Goal: Task Accomplishment & Management: Manage account settings

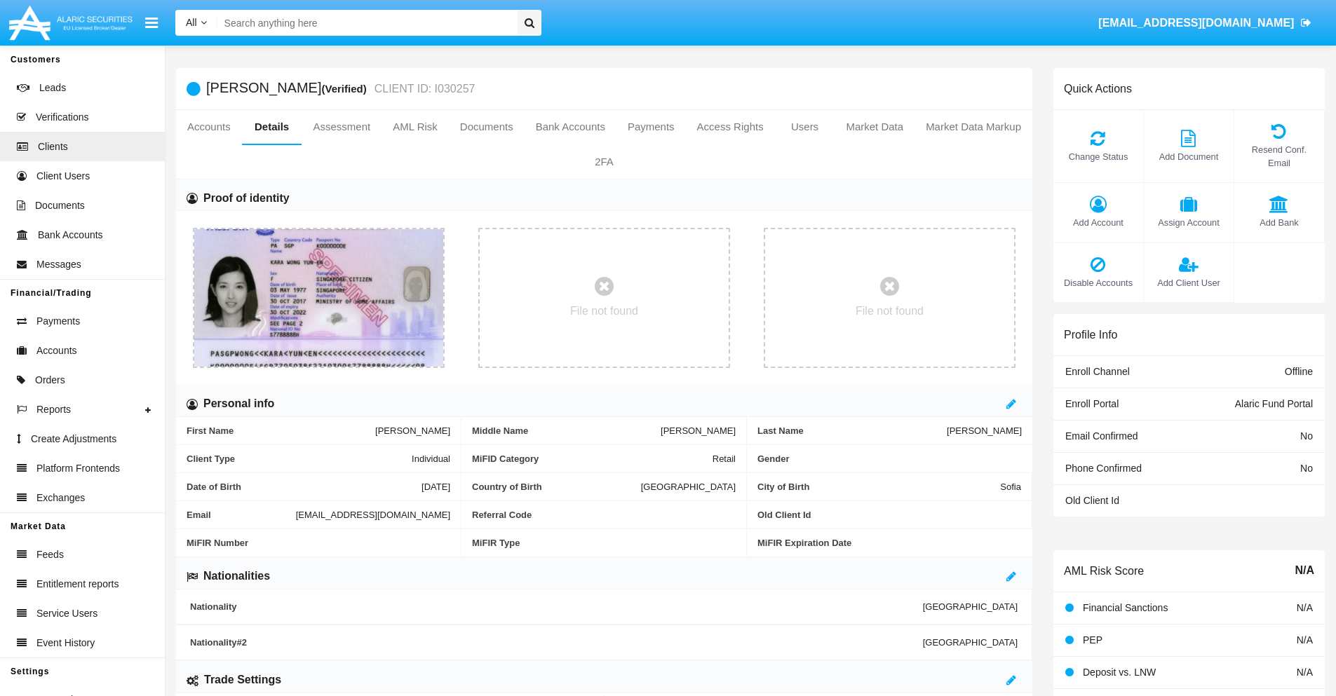
click at [1098, 222] on span "Add Account" at bounding box center [1098, 222] width 76 height 13
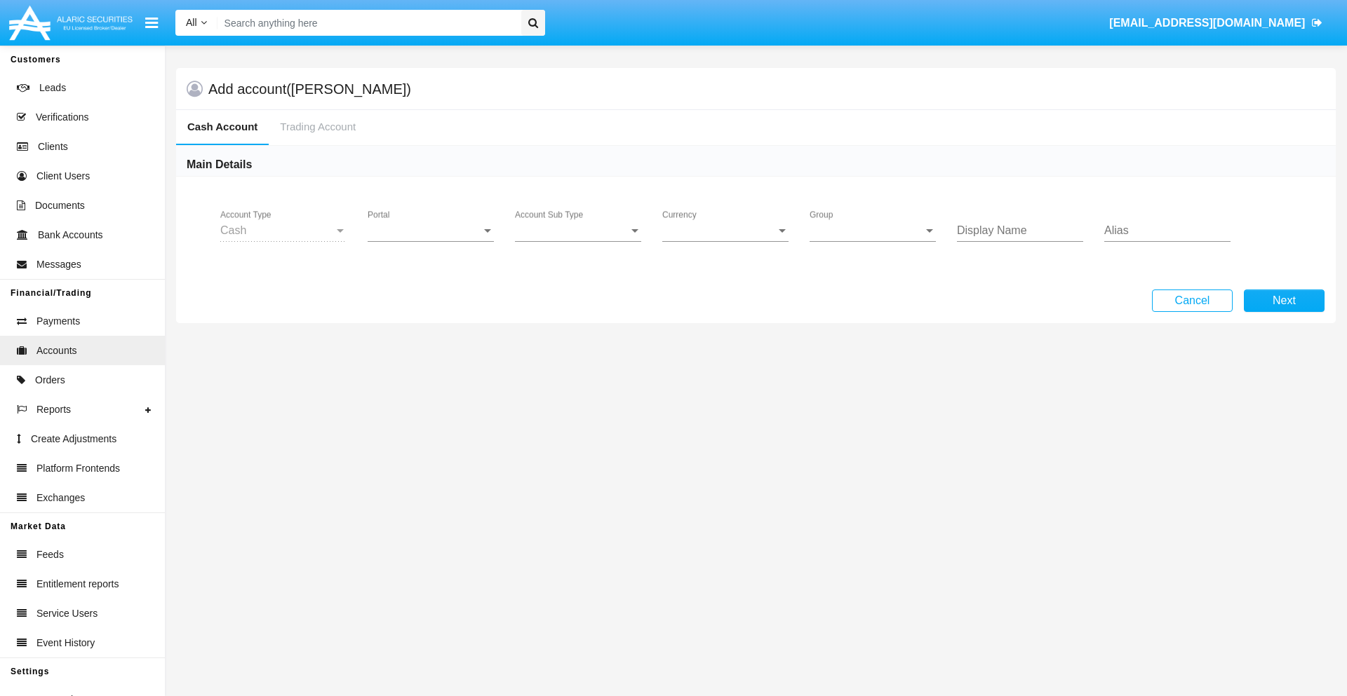
click at [431, 231] on span "Portal" at bounding box center [425, 230] width 114 height 13
click at [432, 309] on span "Alaric Fund Portal" at bounding box center [433, 309] width 130 height 34
click at [578, 231] on span "Account Sub Type" at bounding box center [572, 230] width 114 height 13
click at [578, 241] on span "Fund Cash" at bounding box center [578, 241] width 126 height 34
click at [873, 231] on span "Group" at bounding box center [866, 230] width 114 height 13
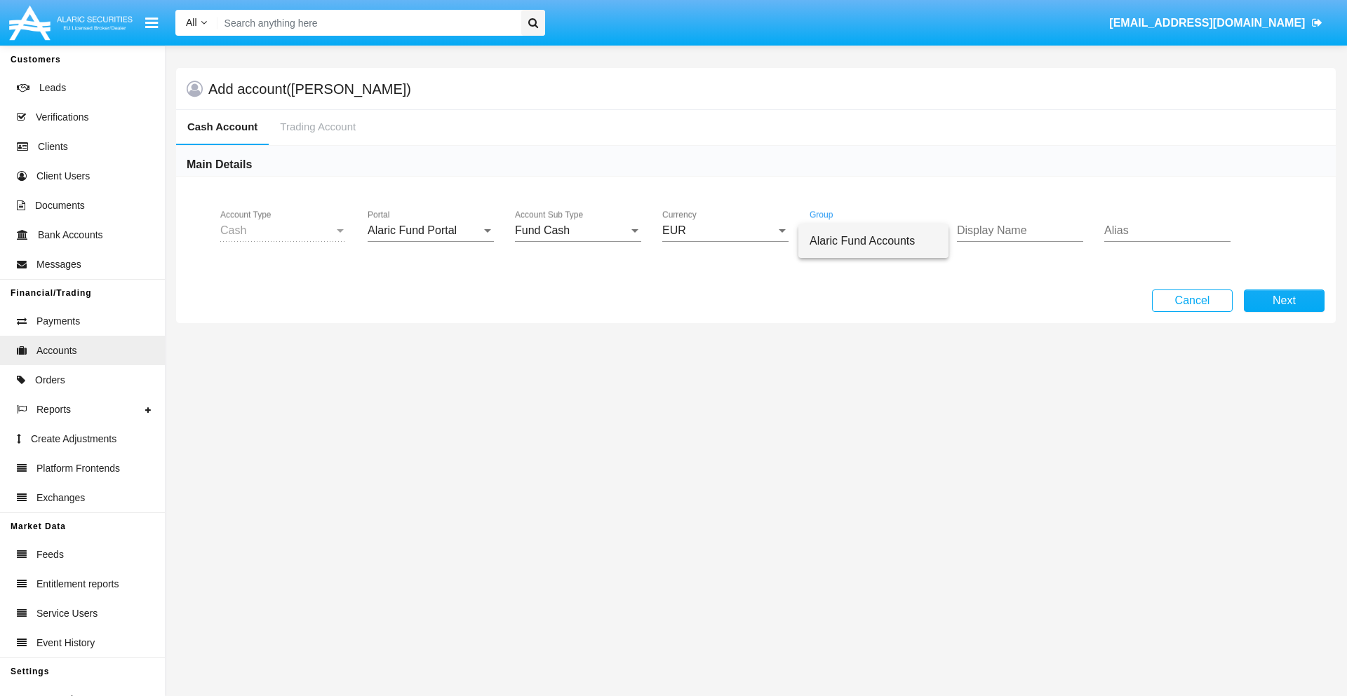
click at [873, 241] on span "Alaric Fund Accounts" at bounding box center [873, 241] width 128 height 34
type input "green"
type input "indigo"
click at [1284, 301] on button "Next" at bounding box center [1284, 301] width 81 height 22
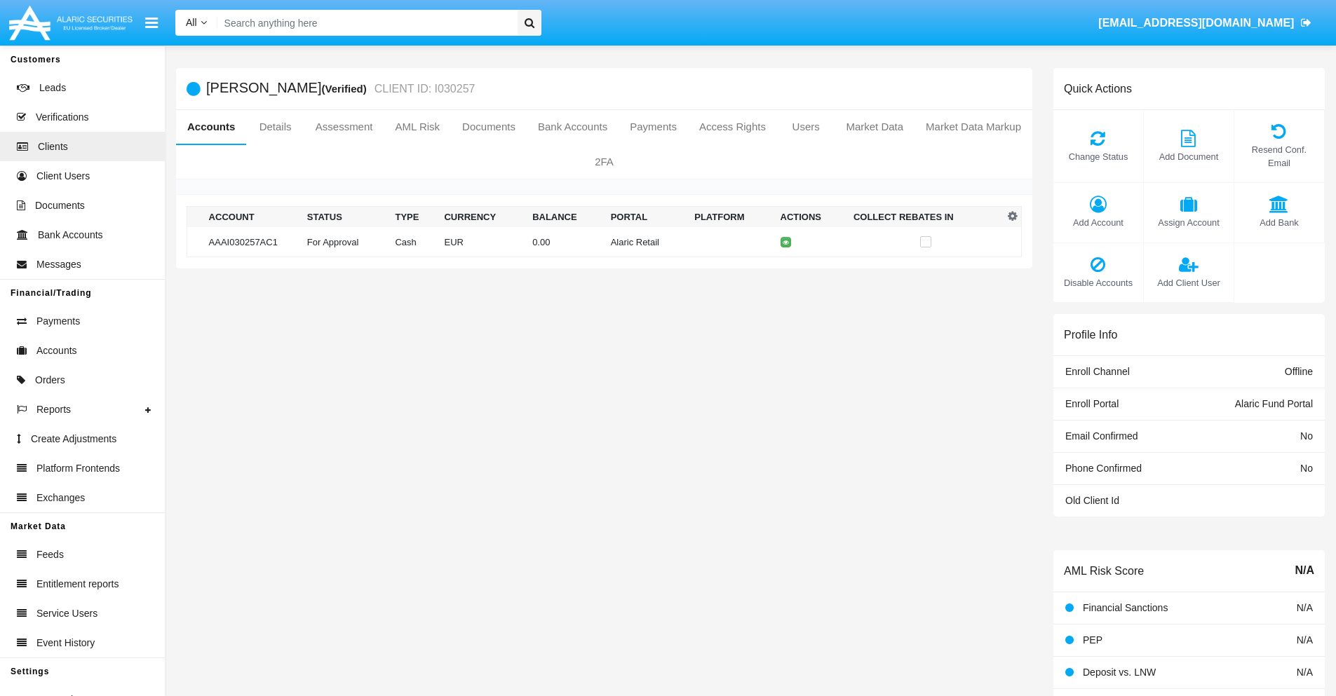
click at [605, 242] on td "Alaric Retail" at bounding box center [647, 242] width 84 height 30
click at [1098, 156] on span "Change Status" at bounding box center [1098, 156] width 76 height 13
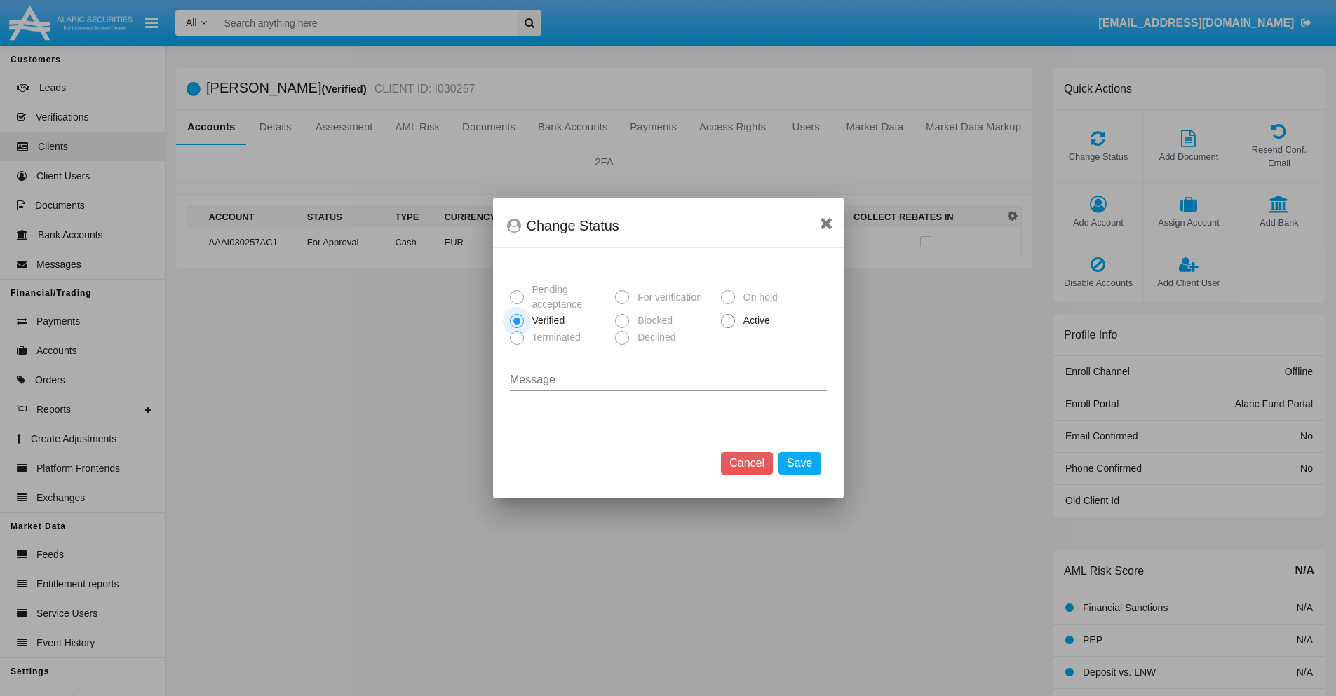
click at [754, 321] on span "Active" at bounding box center [754, 321] width 39 height 15
click at [728, 328] on input "Active" at bounding box center [727, 328] width 1 height 1
radio input "true"
click at [800, 464] on button "Save" at bounding box center [800, 463] width 42 height 22
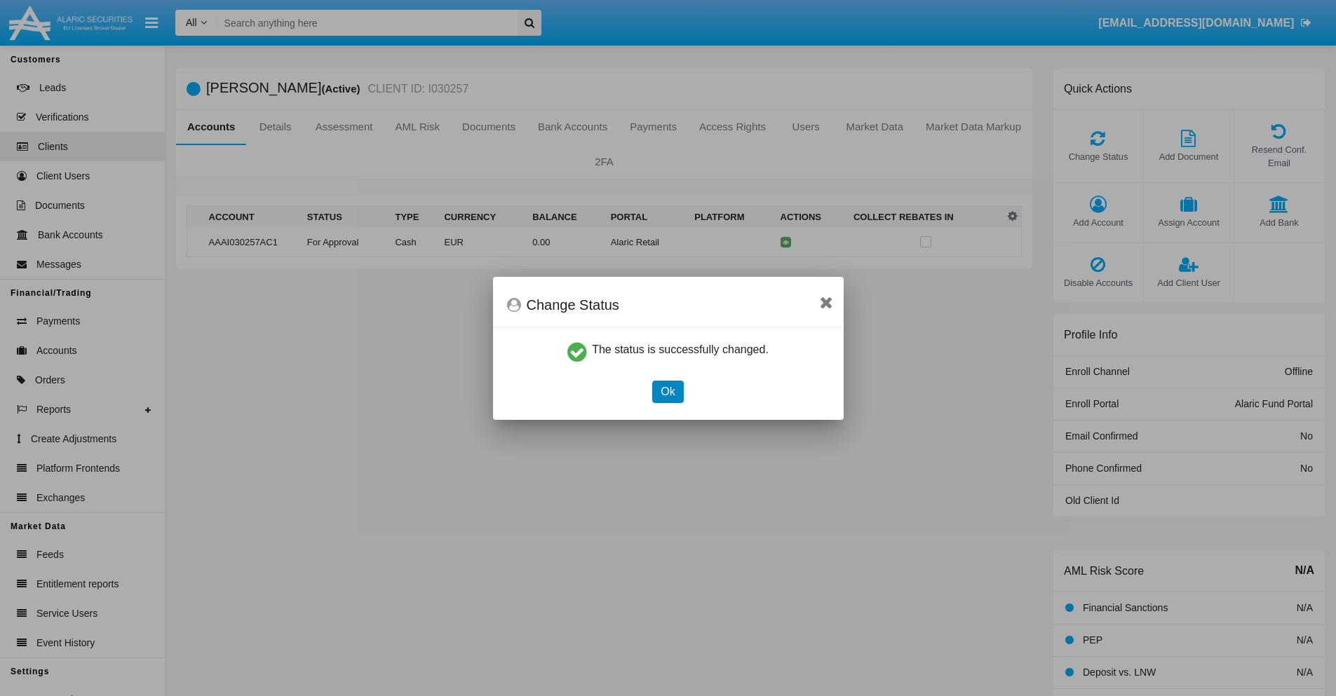
click at [668, 391] on button "Ok" at bounding box center [667, 392] width 31 height 22
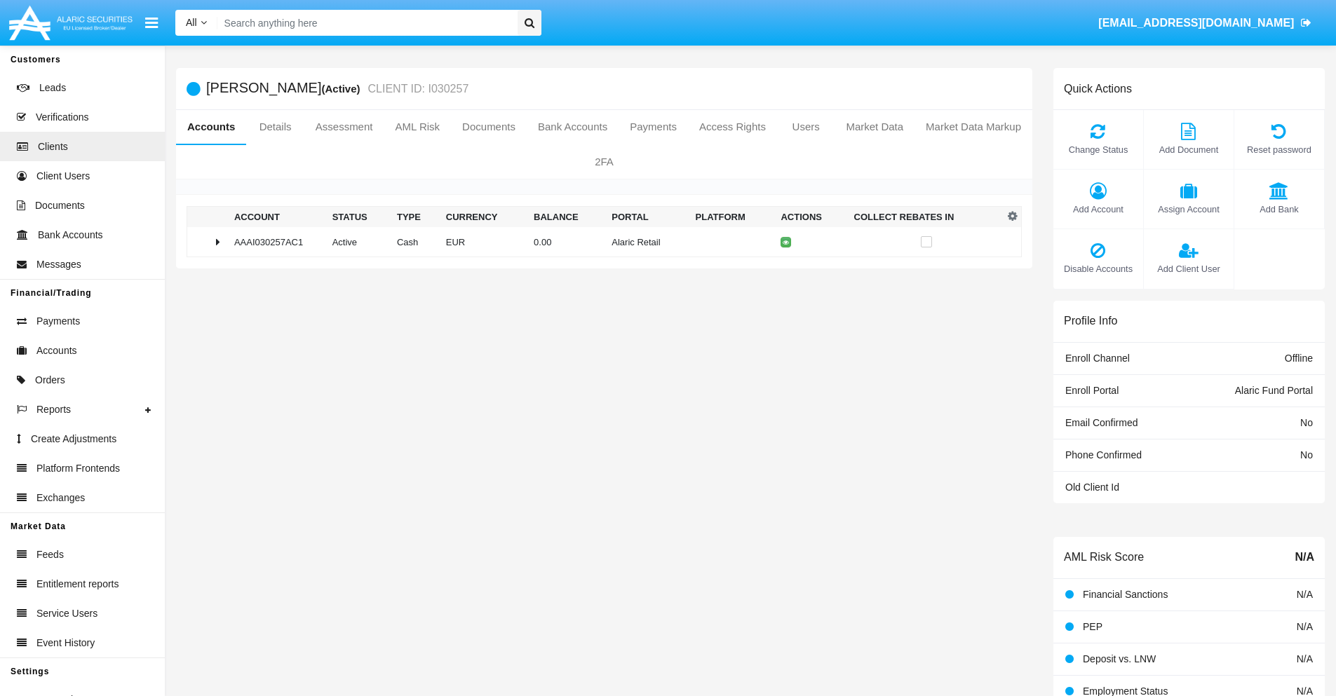
click at [599, 242] on td "0.00" at bounding box center [567, 242] width 78 height 30
click at [786, 271] on icon at bounding box center [789, 272] width 6 height 6
